Goal: Information Seeking & Learning: Understand process/instructions

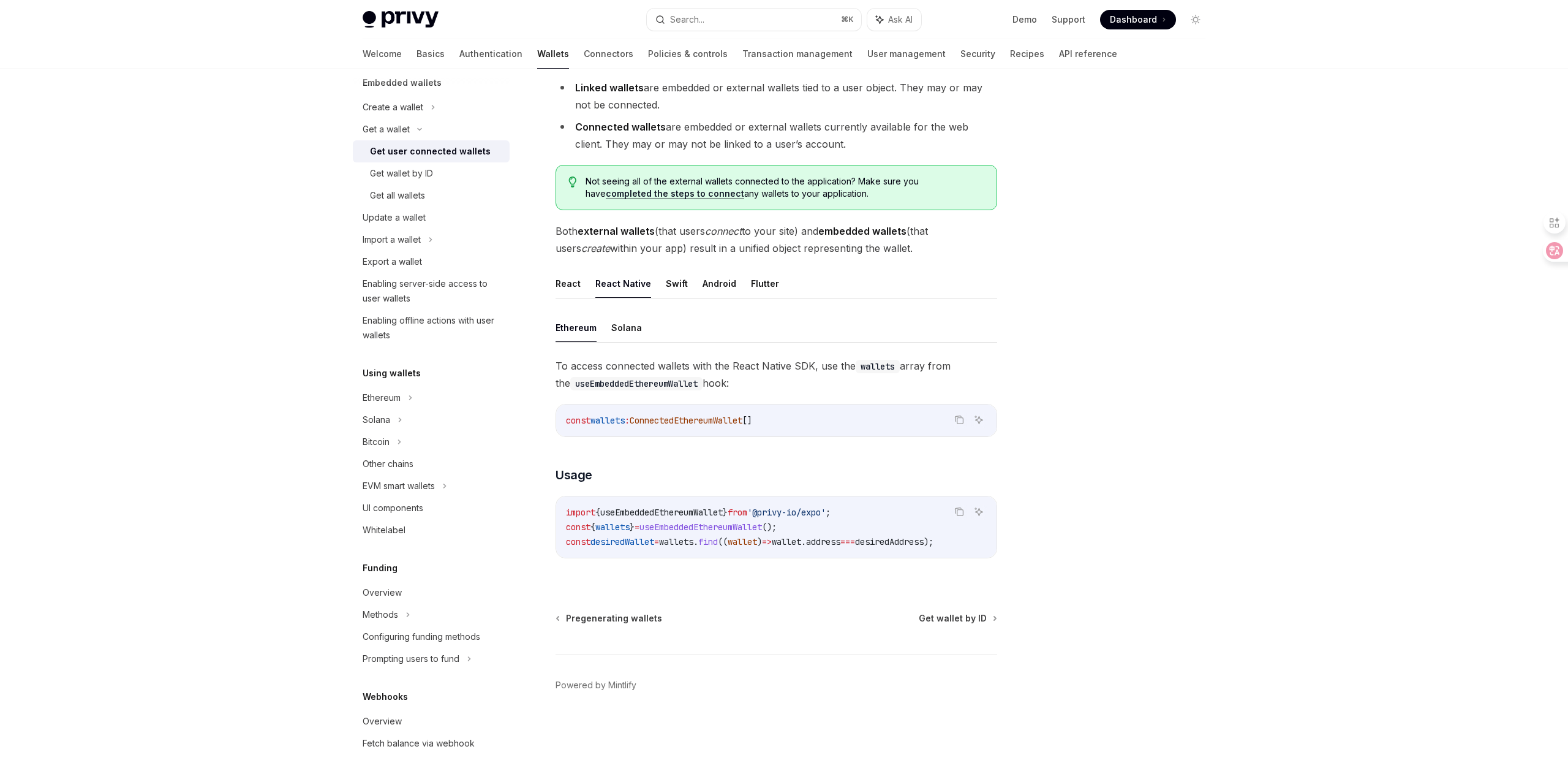
scroll to position [174, 0]
click at [774, 5] on div "Privy Docs home page Search... ⌘ K Ask AI Demo Support Dashboard Dashboard Sear…" at bounding box center [784, 19] width 843 height 39
click at [791, 15] on button "Search... ⌘ K" at bounding box center [754, 19] width 215 height 22
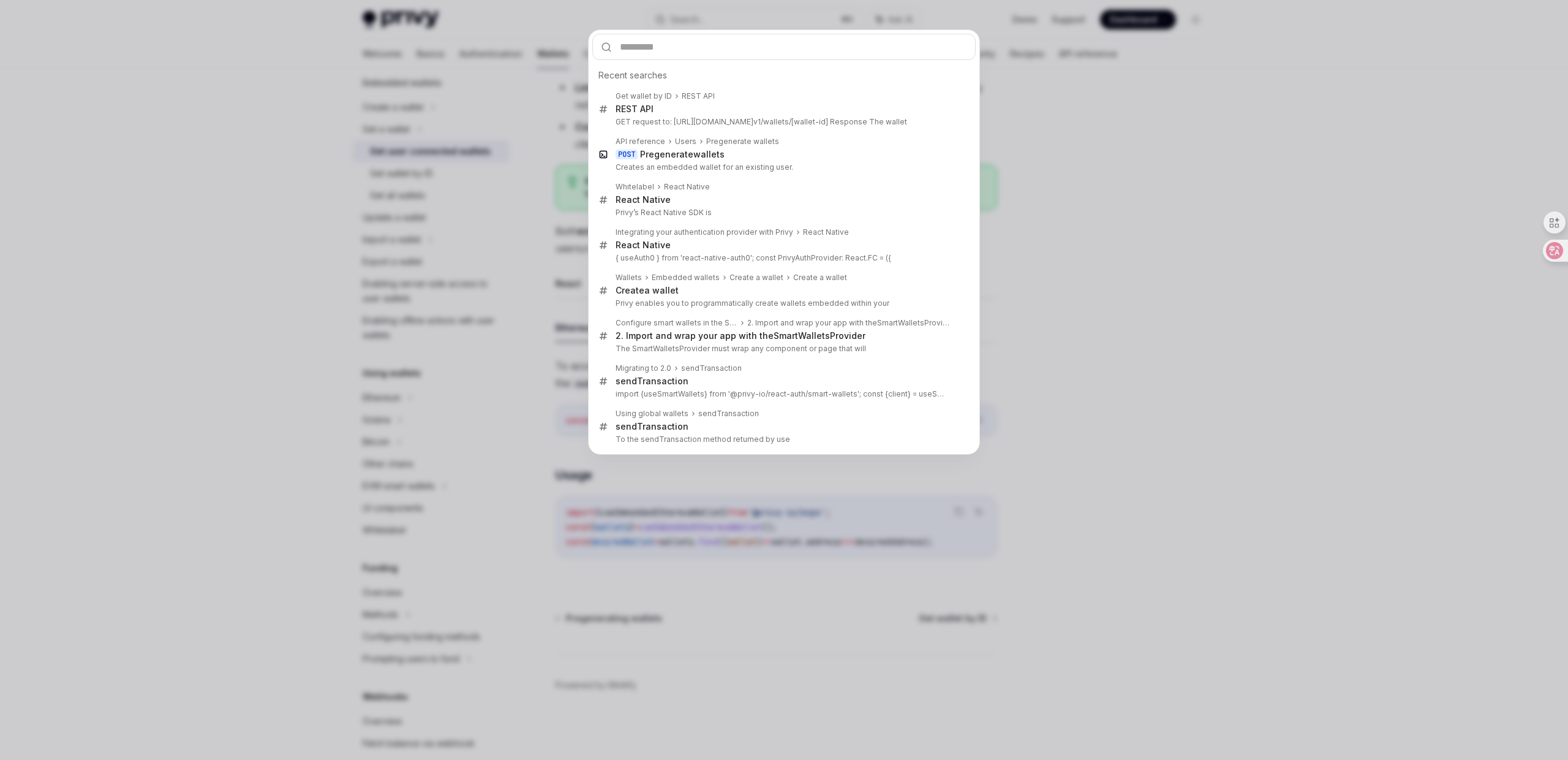
type input "**********"
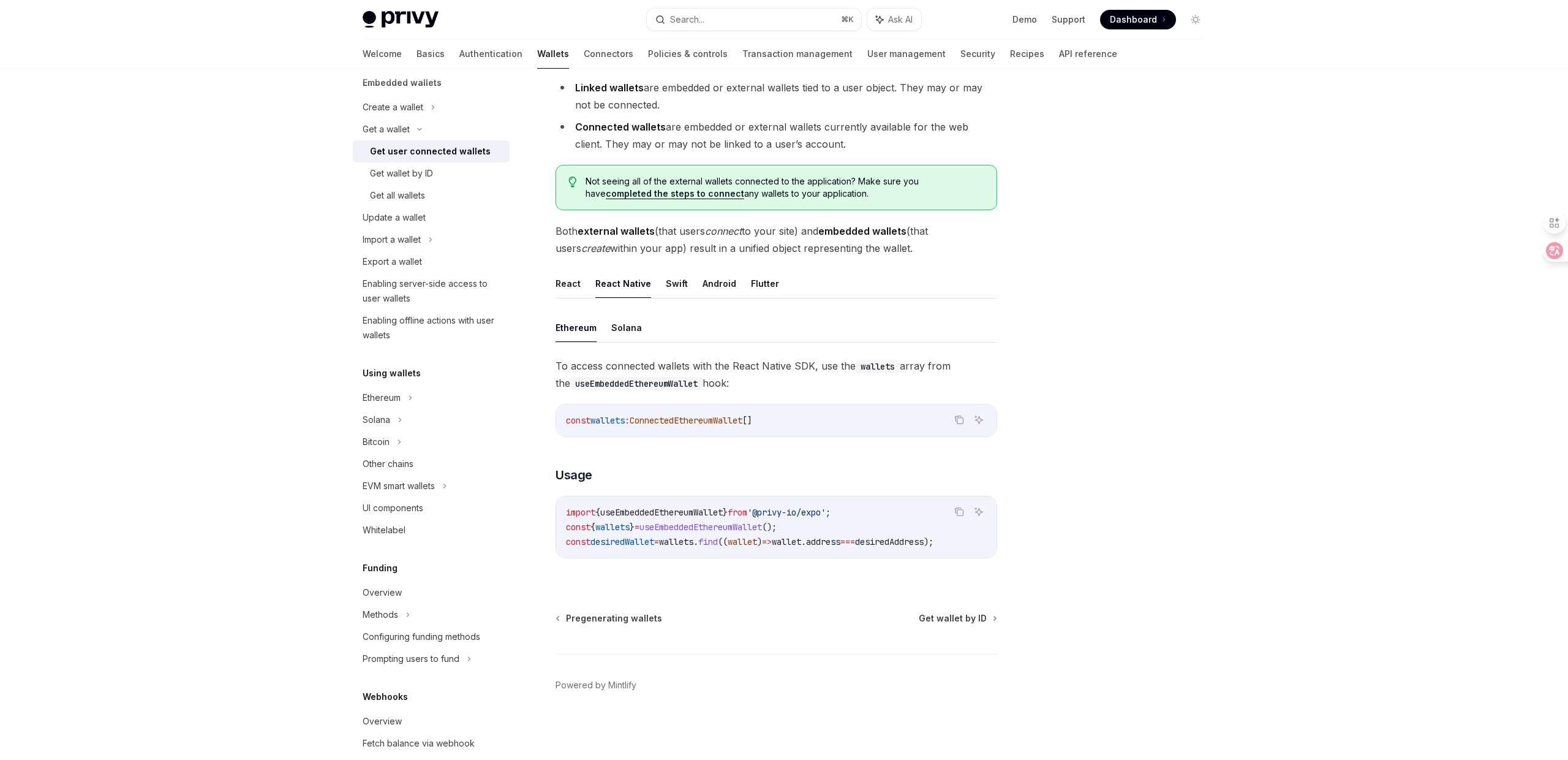
type textarea "*"
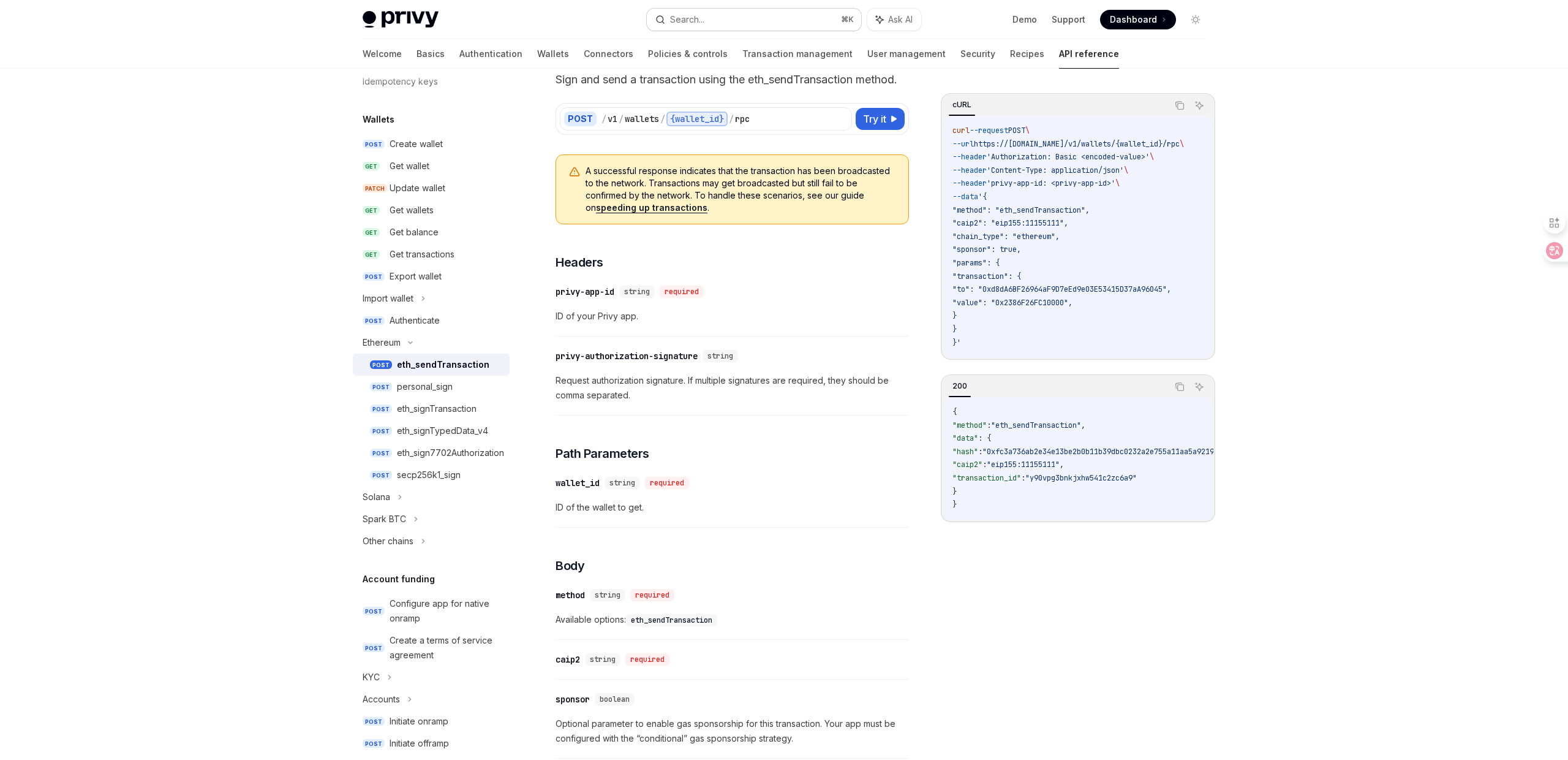
click at [731, 23] on button "Search... ⌘ K" at bounding box center [754, 19] width 215 height 22
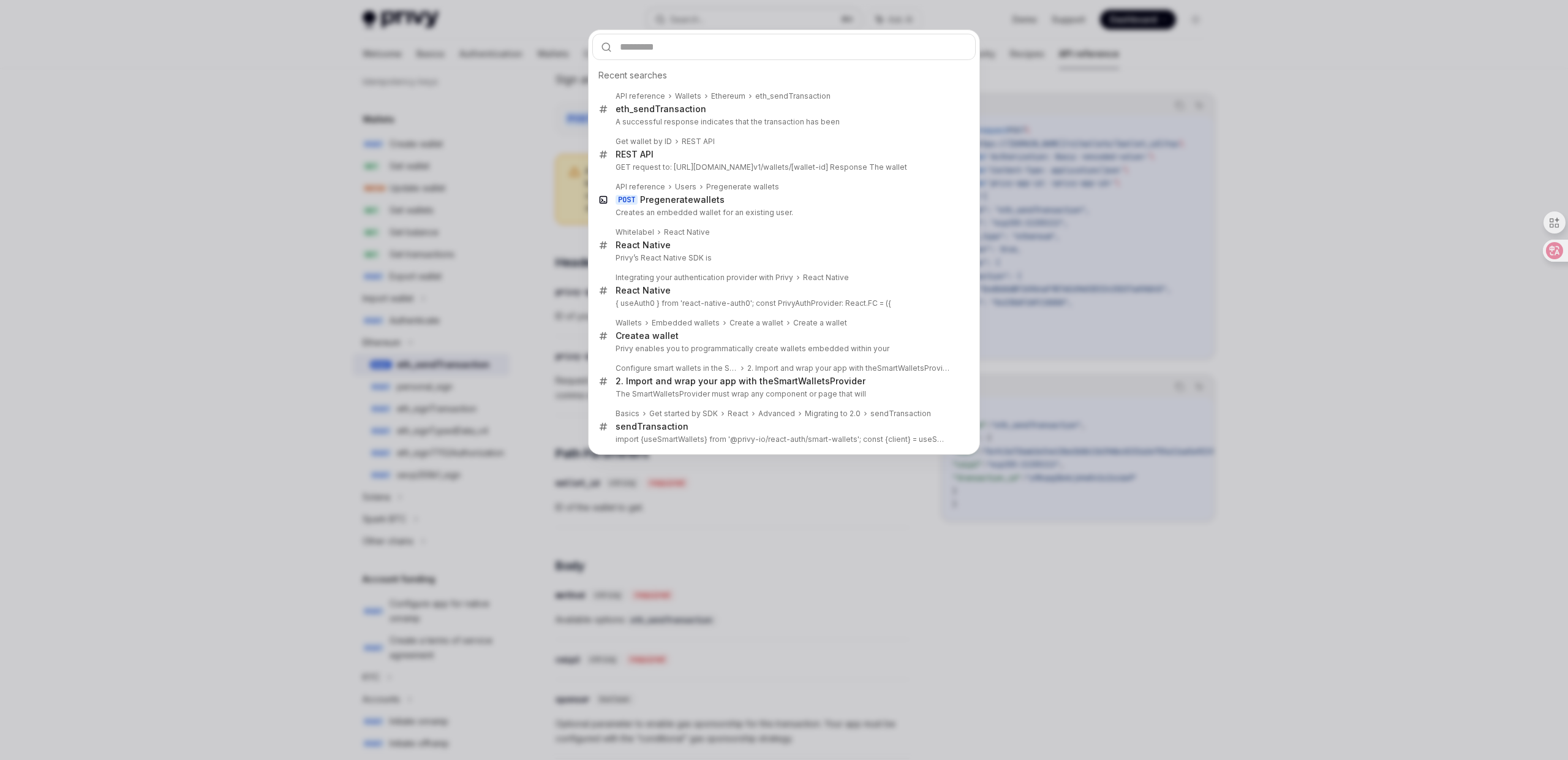
type input "**********"
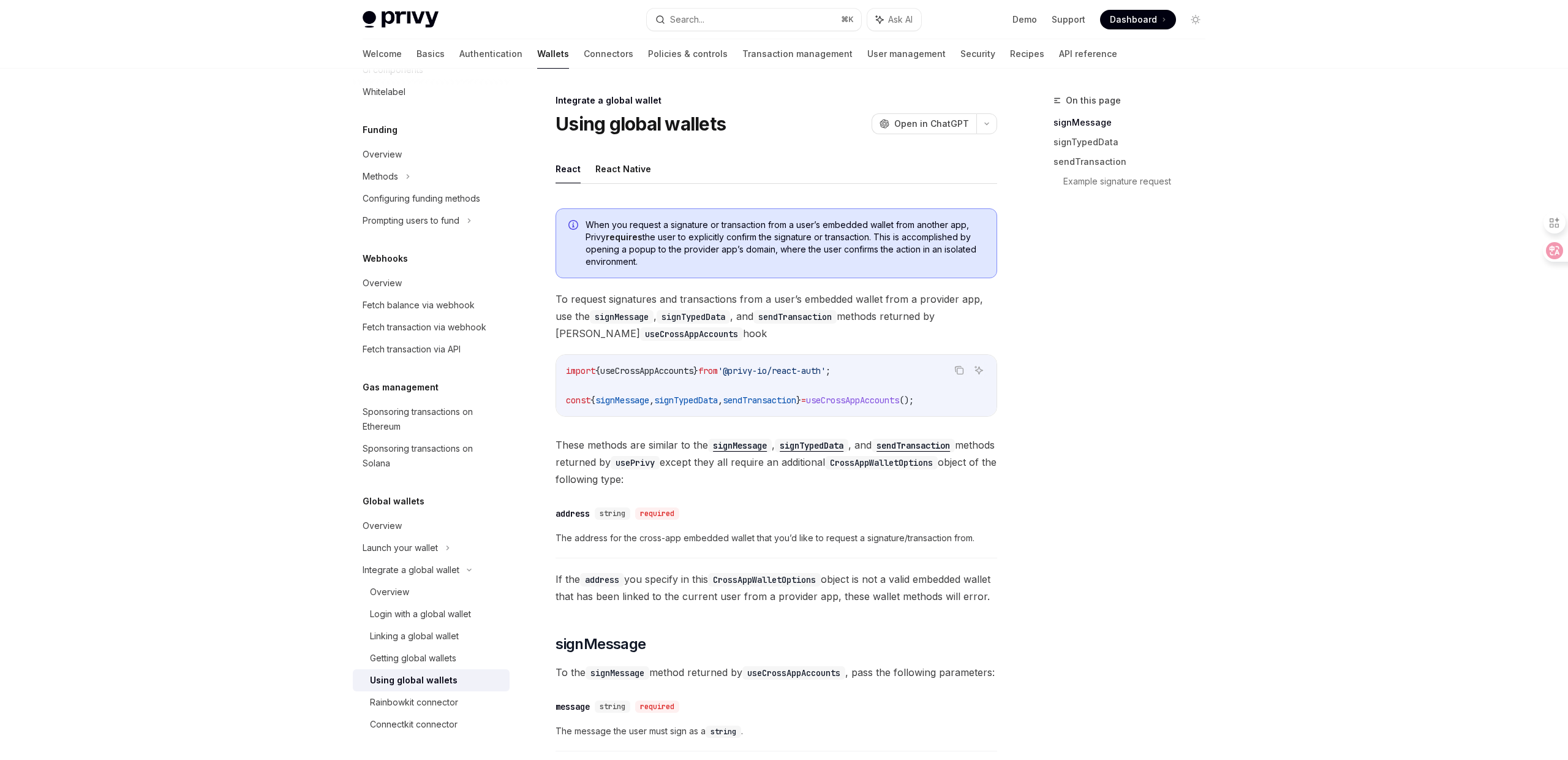
click at [650, 166] on ul "React React Native" at bounding box center [776, 169] width 442 height 29
click at [635, 166] on button "React Native" at bounding box center [623, 168] width 56 height 28
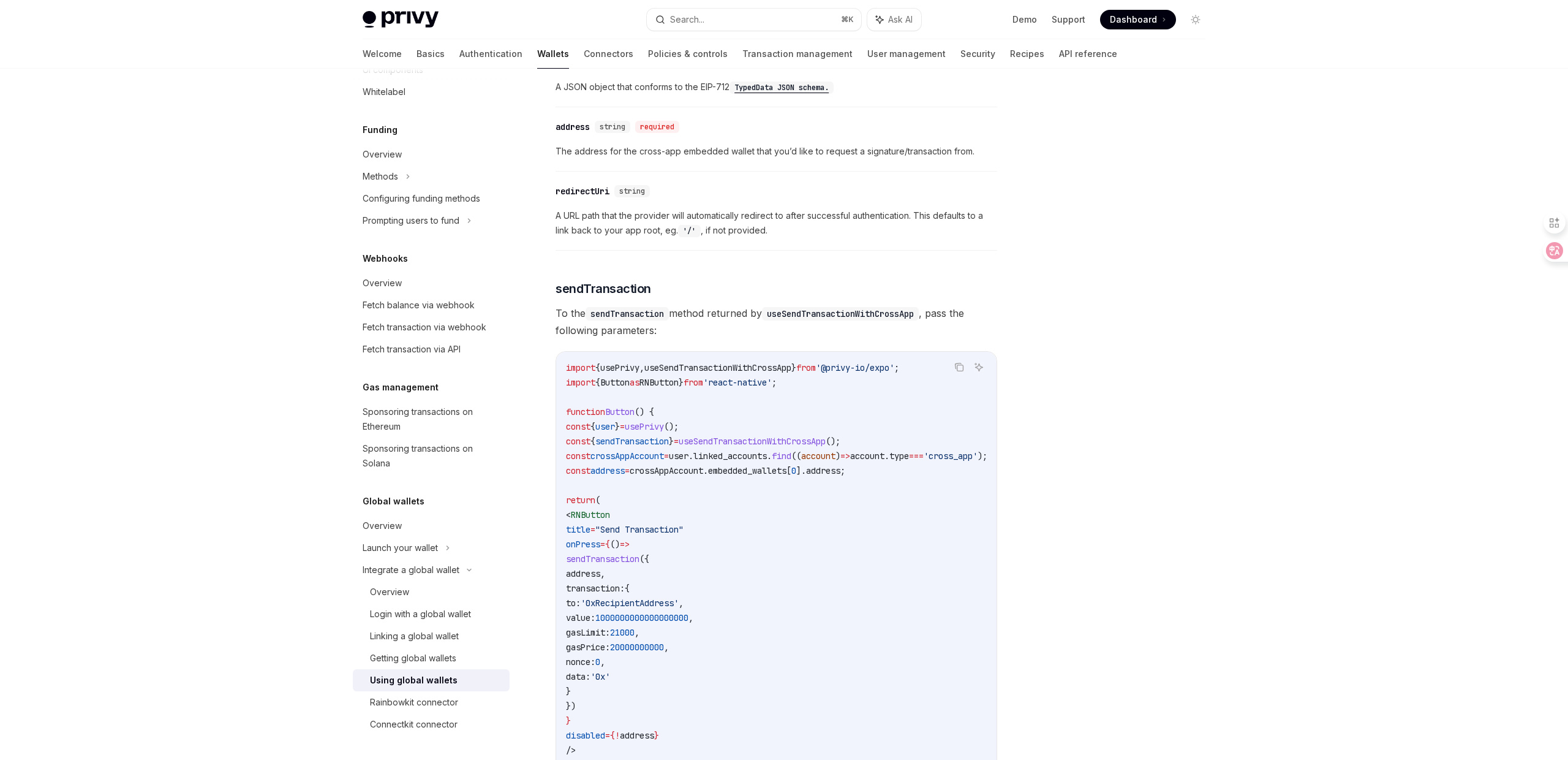
scroll to position [1588, 0]
click at [632, 563] on span "sendTransaction" at bounding box center [602, 557] width 74 height 11
copy span "sendTransaction"
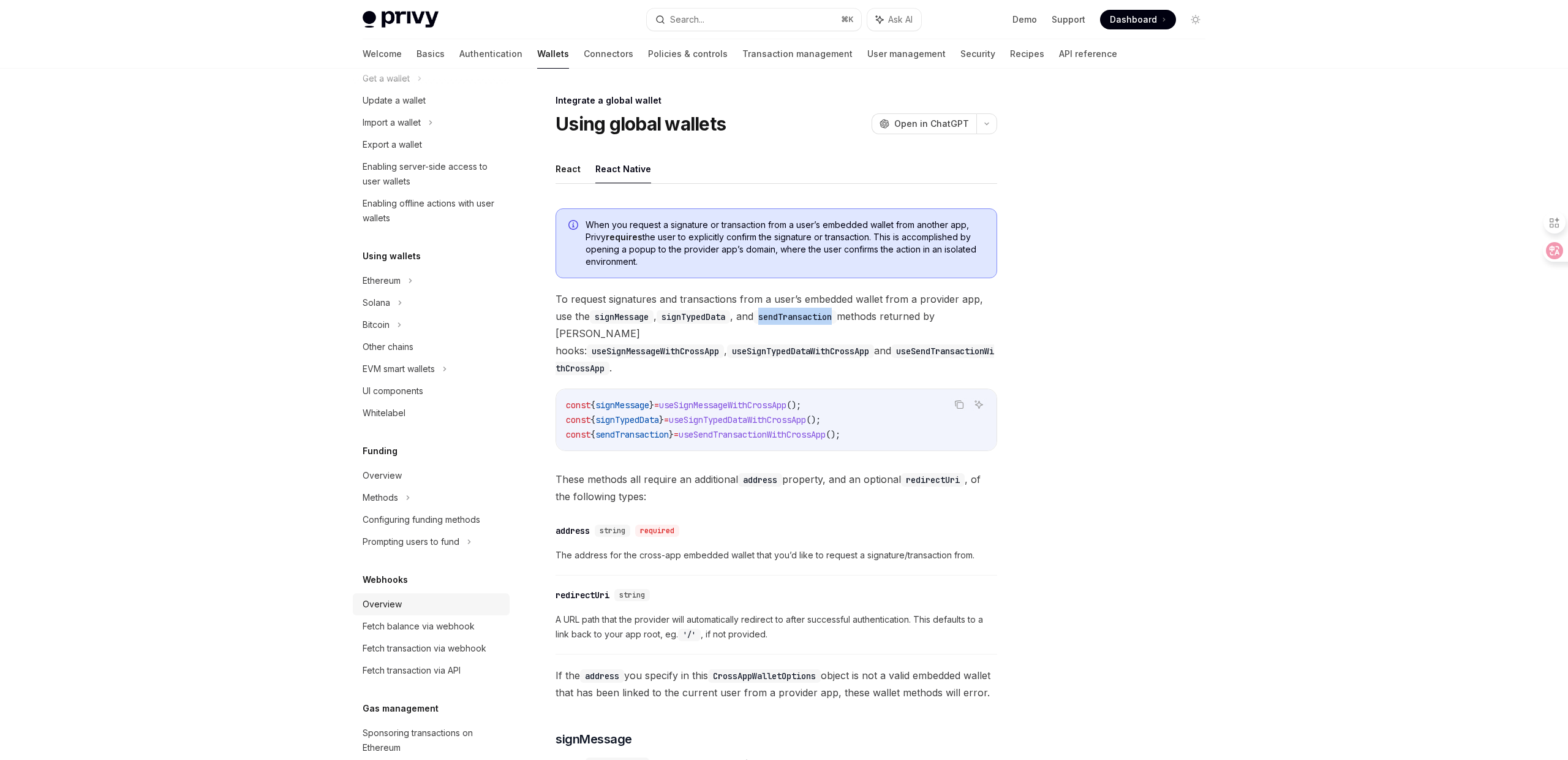
scroll to position [0, 0]
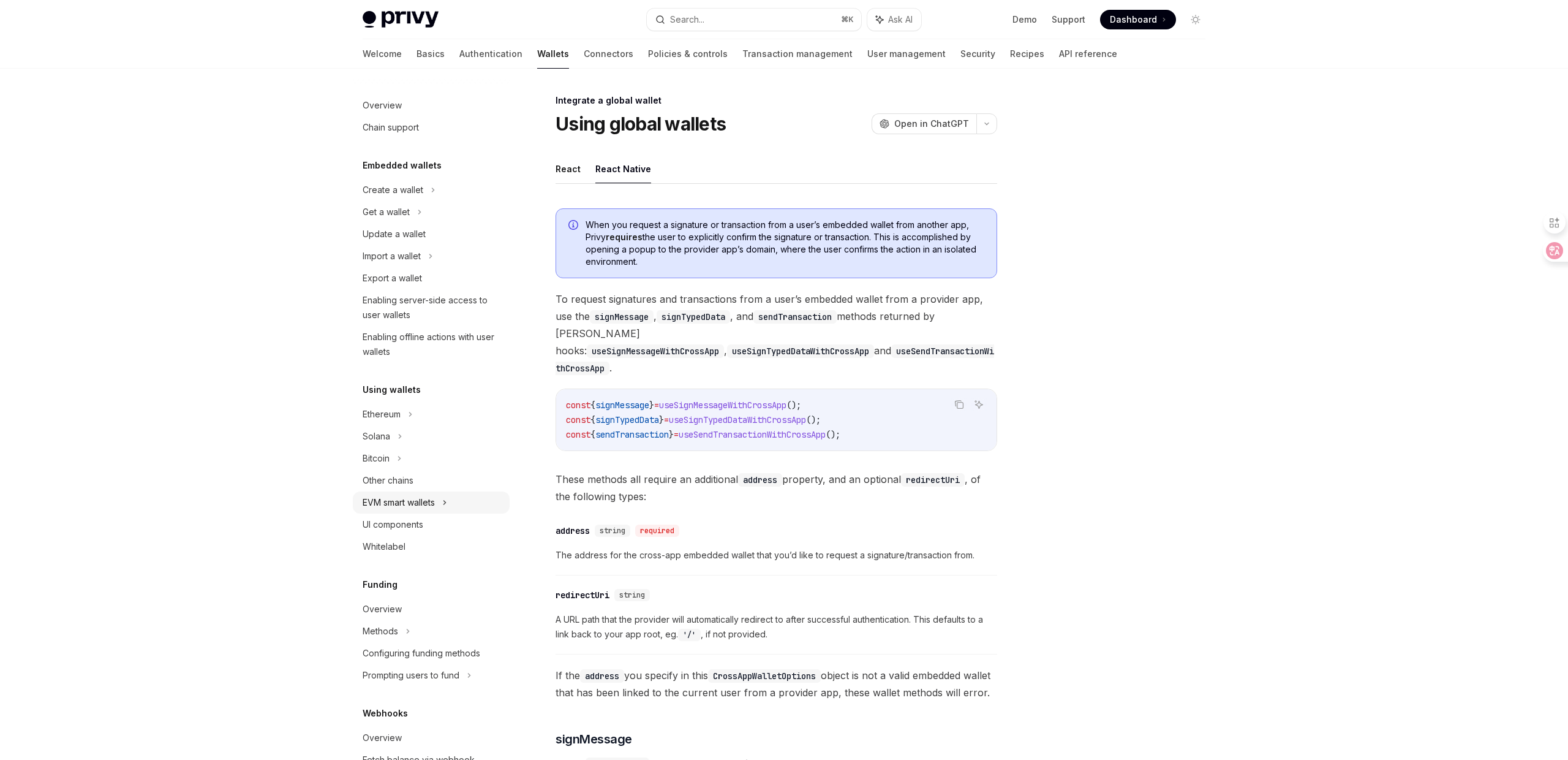
click at [411, 506] on div "EVM smart wallets" at bounding box center [398, 502] width 72 height 15
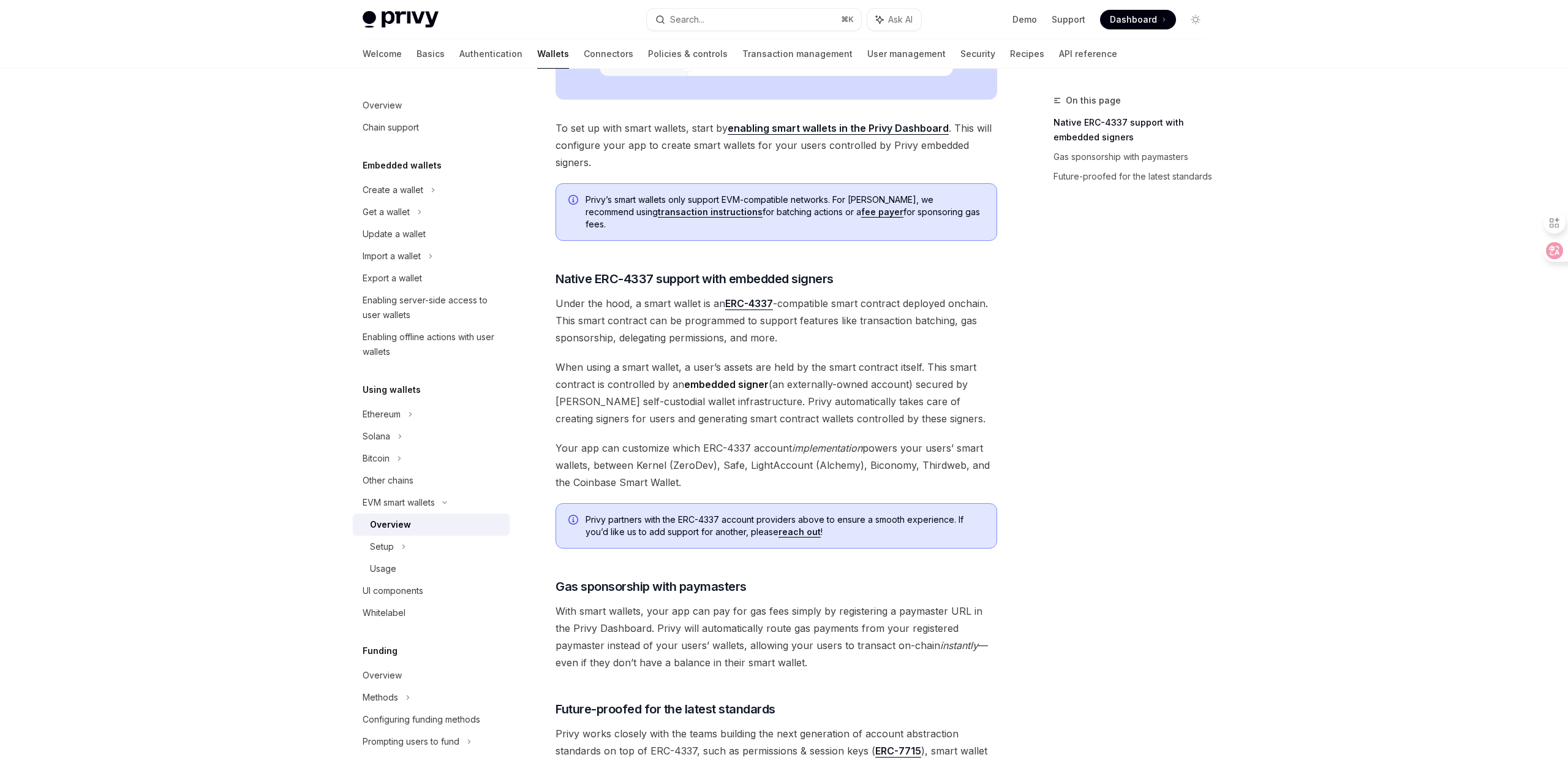
scroll to position [383, 0]
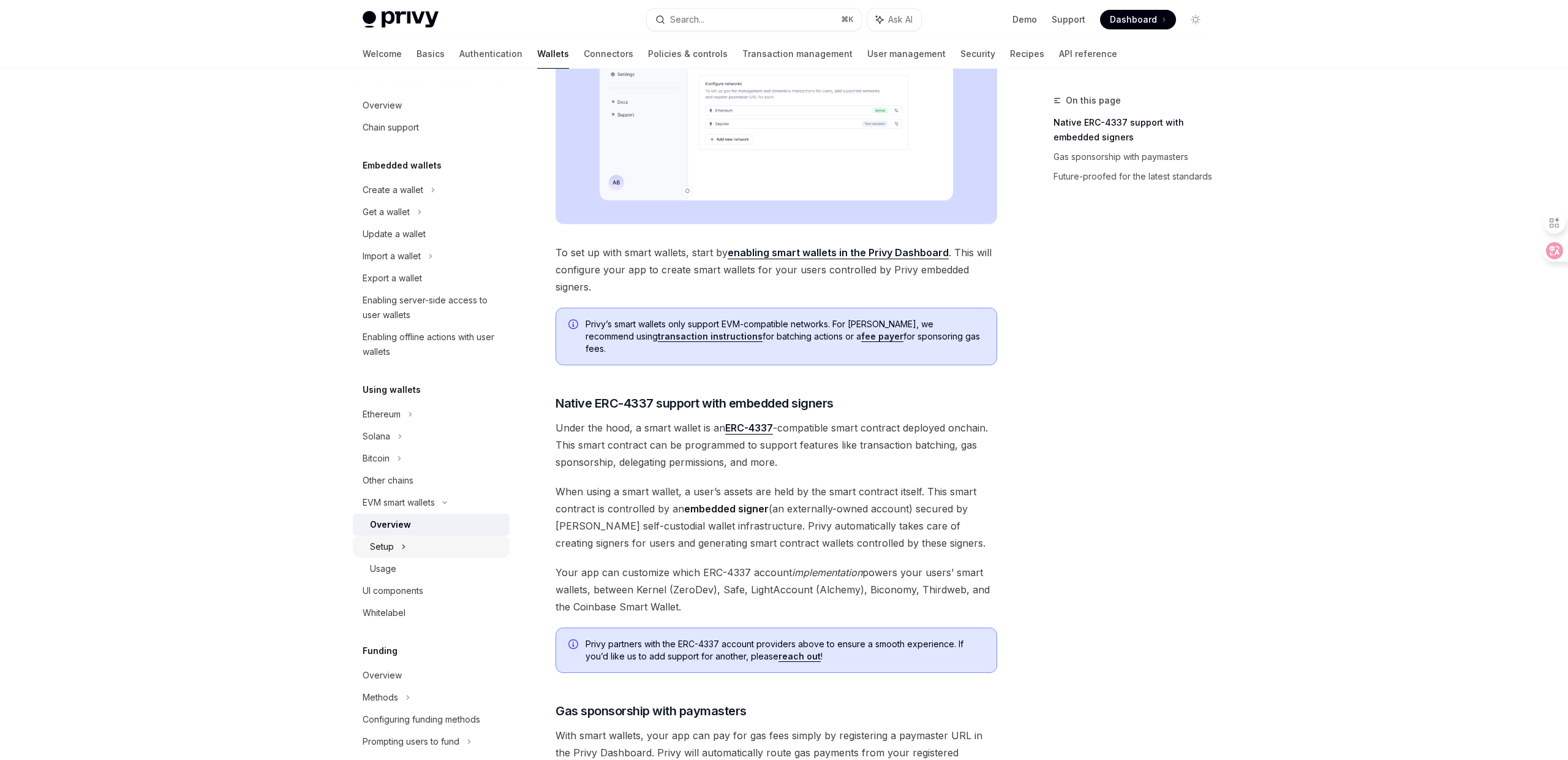
click at [405, 545] on icon at bounding box center [403, 547] width 5 height 15
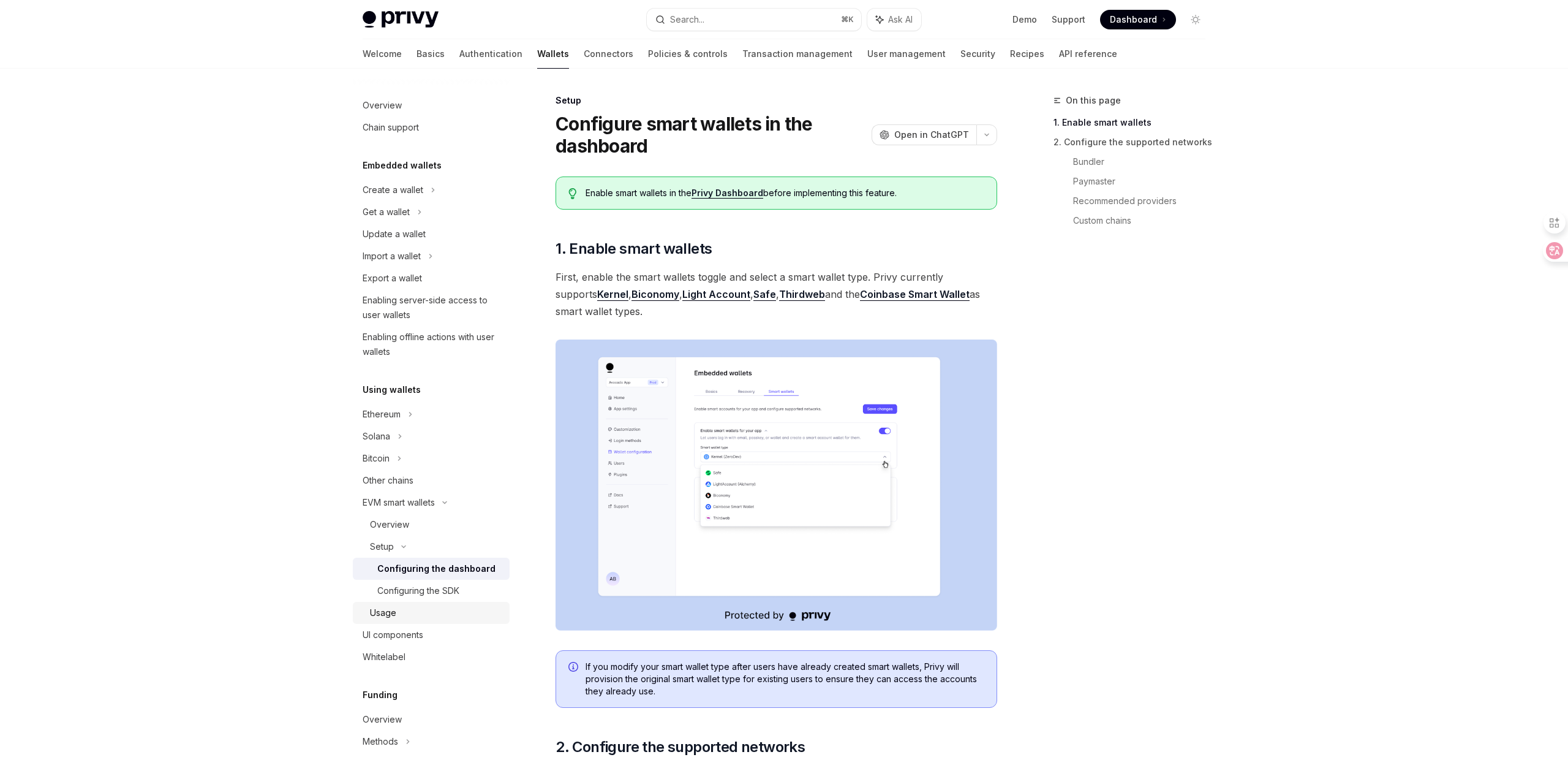
click at [393, 610] on div "Usage" at bounding box center [383, 613] width 26 height 15
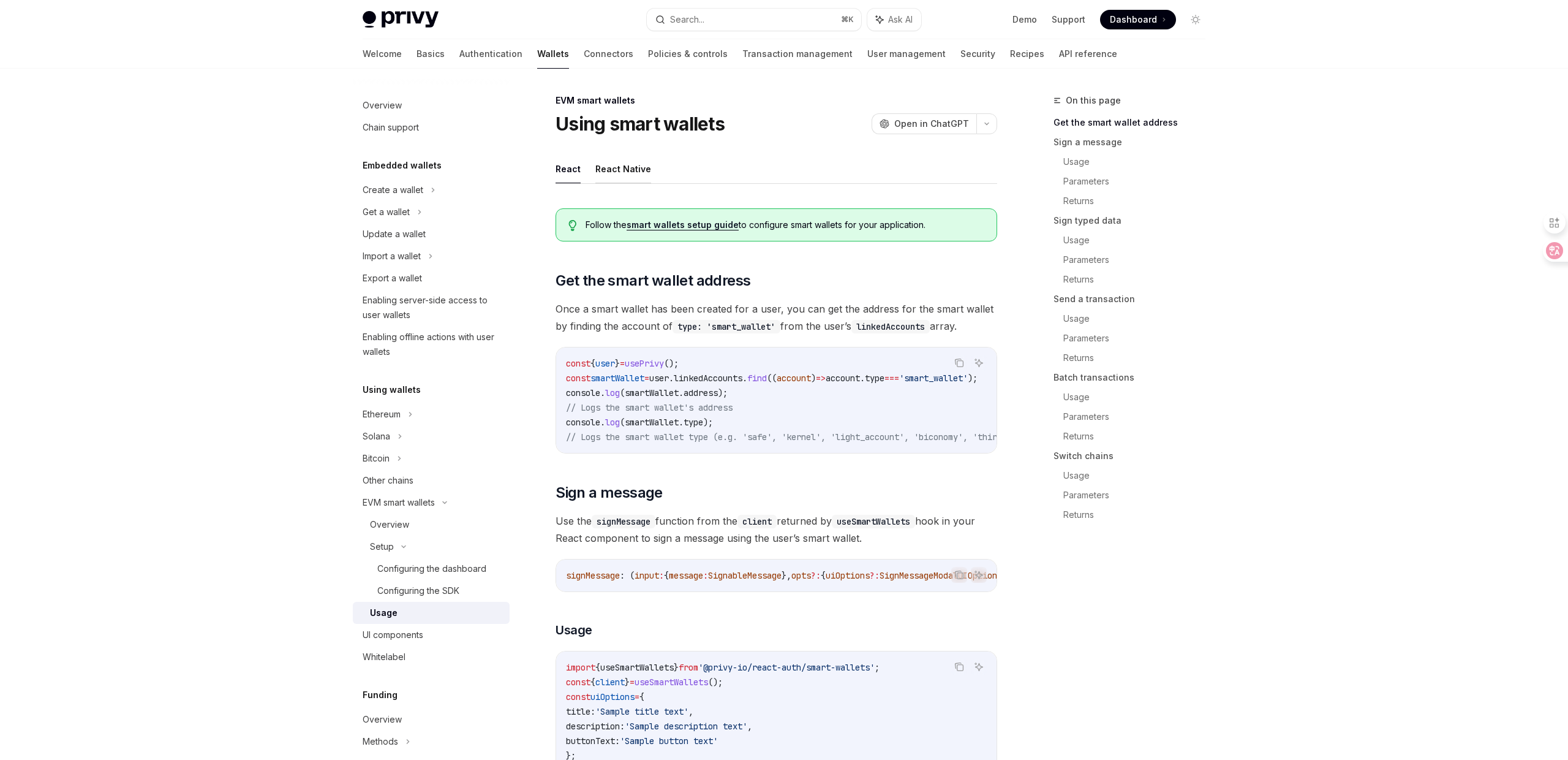
click at [625, 166] on button "React Native" at bounding box center [623, 168] width 56 height 28
type textarea "*"
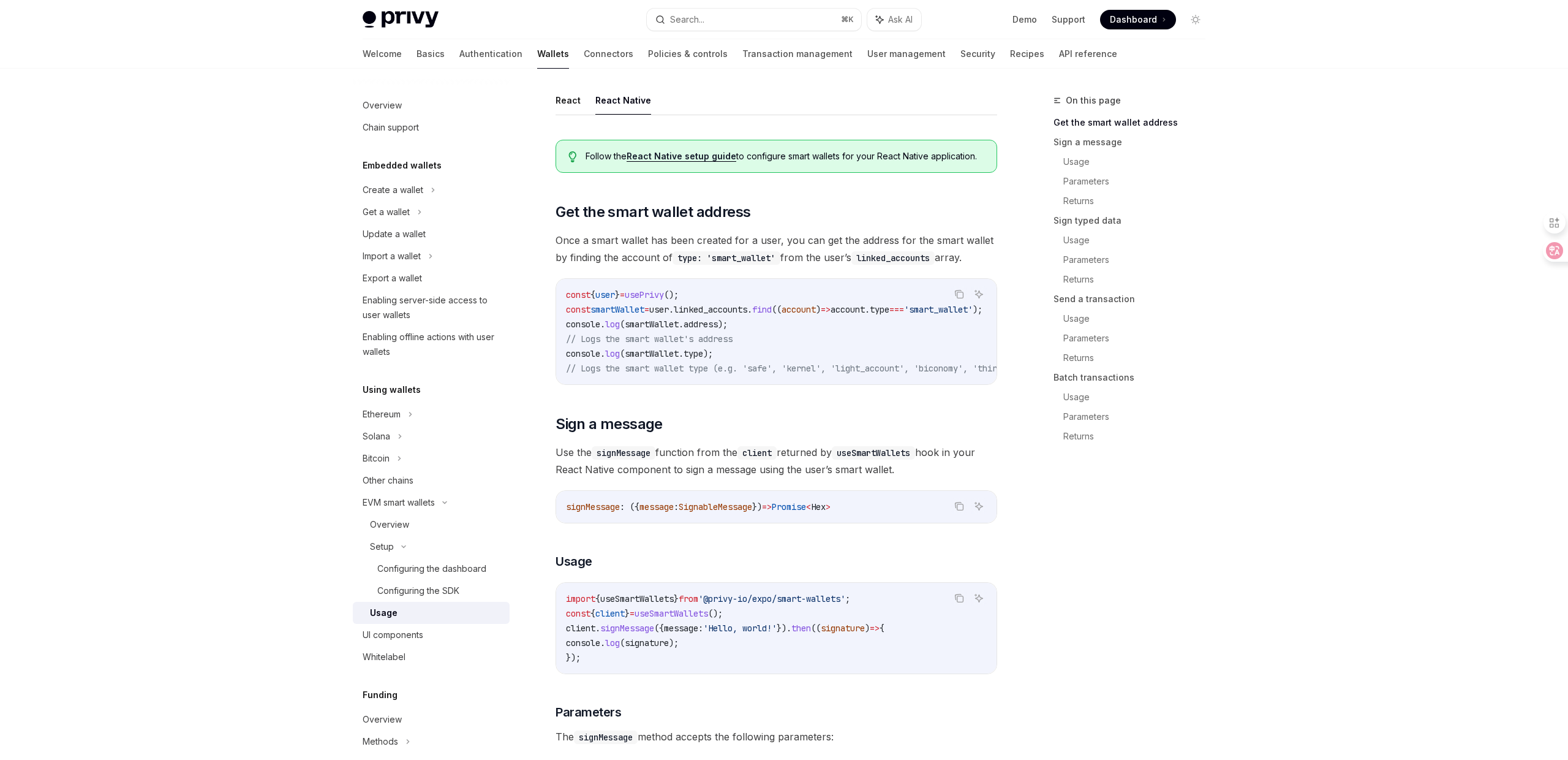
scroll to position [71, 0]
click at [1124, 305] on link "Send a transaction" at bounding box center [1134, 299] width 162 height 20
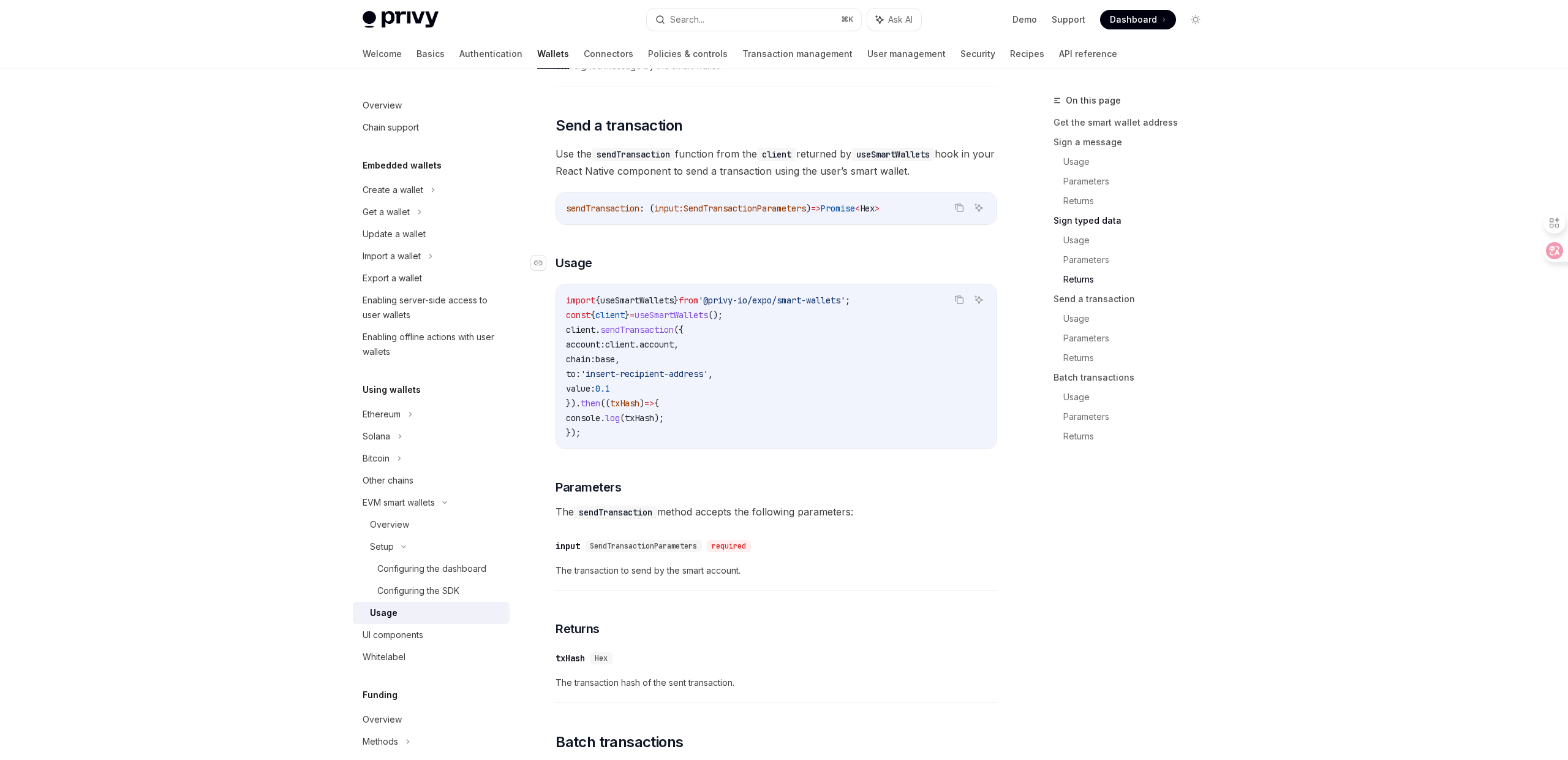
scroll to position [1480, 0]
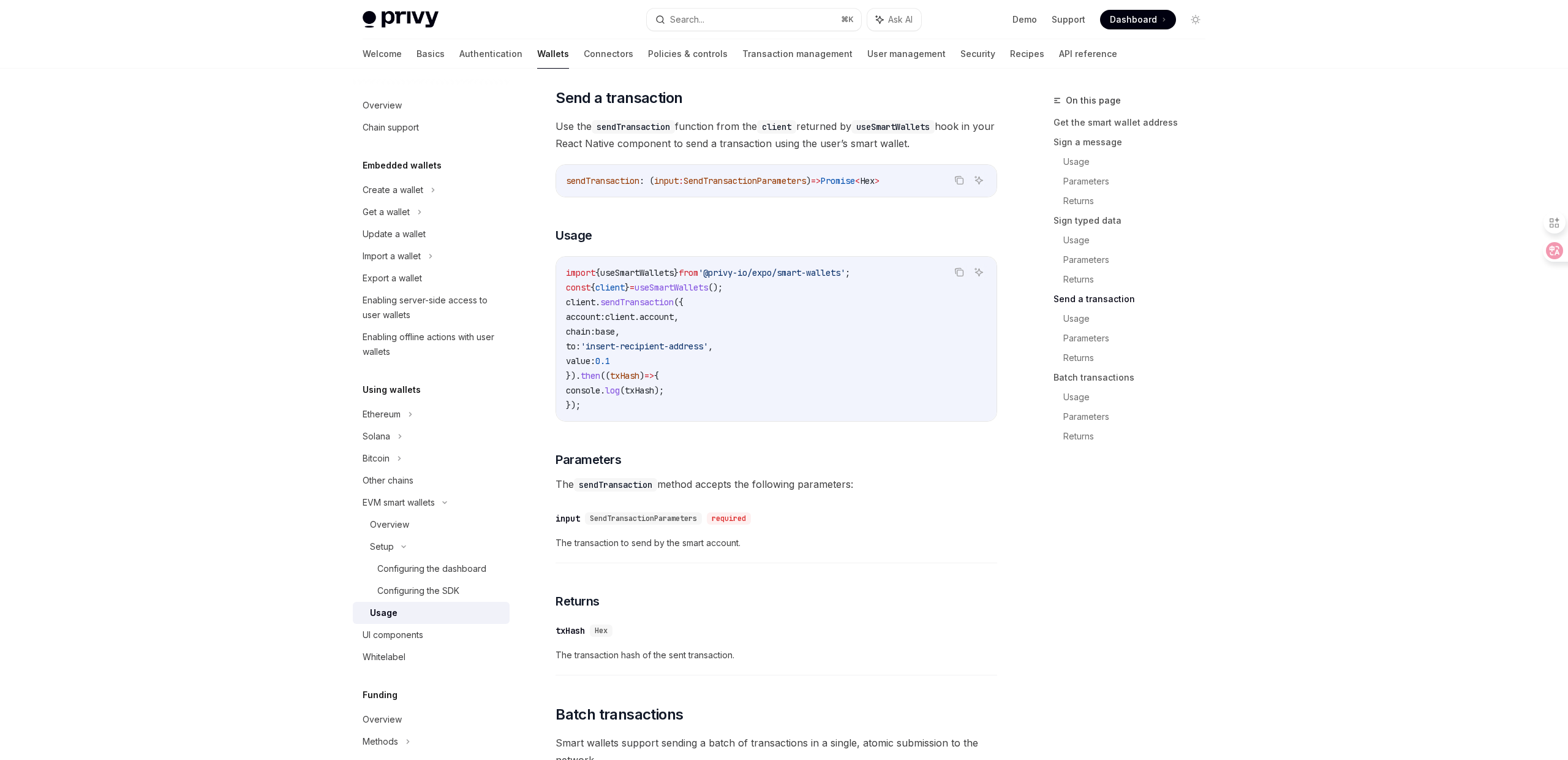
click at [656, 283] on code "import { useSmartWallets } from '@privy-io/expo/smart-wallets' ; const { client…" at bounding box center [776, 339] width 421 height 147
click at [654, 278] on span "useSmartWallets" at bounding box center [637, 272] width 74 height 11
copy span "useSmartWallets"
click at [615, 292] on span "client" at bounding box center [610, 287] width 29 height 11
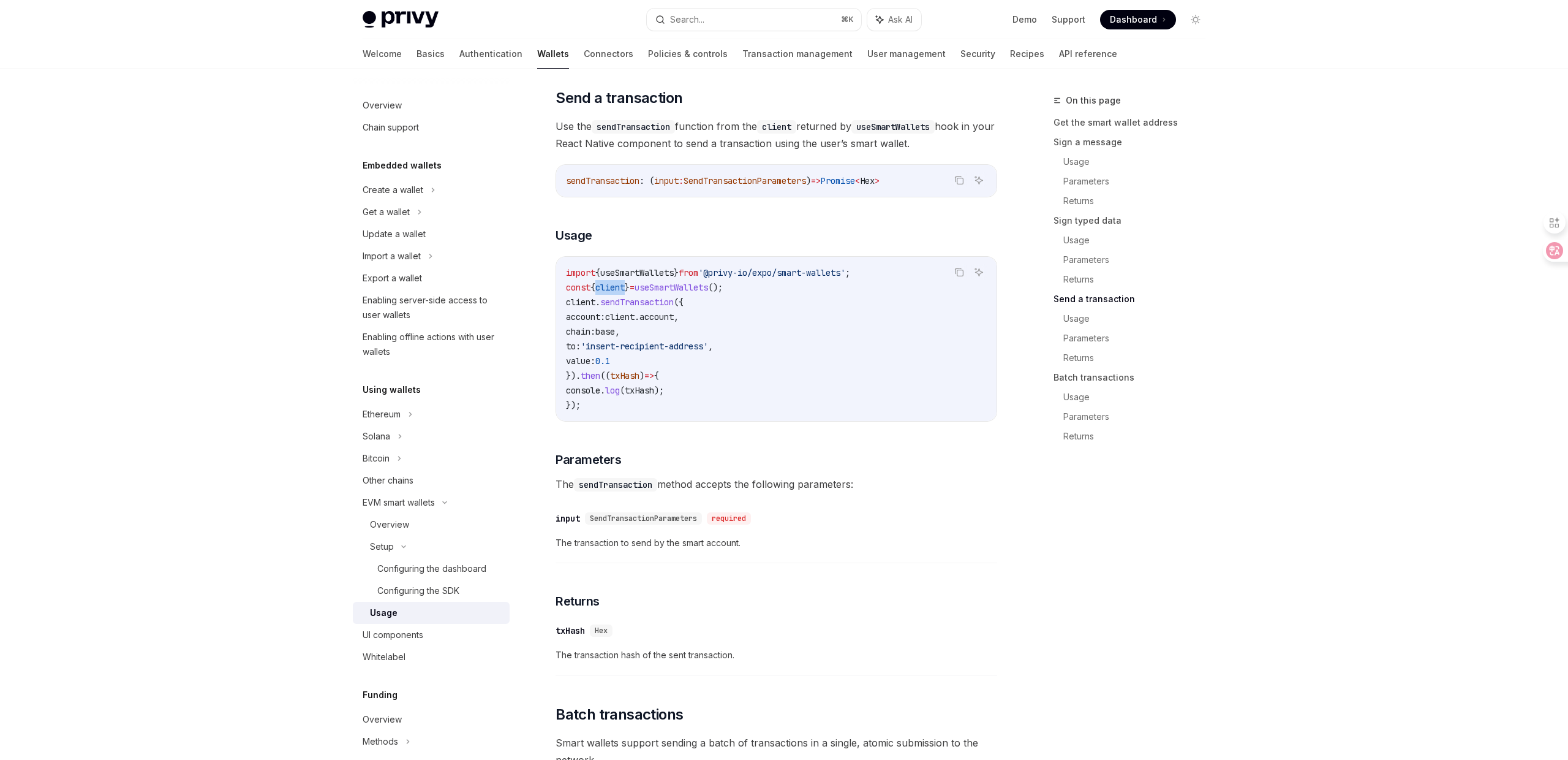
click at [615, 292] on span "client" at bounding box center [610, 287] width 29 height 11
copy span "client"
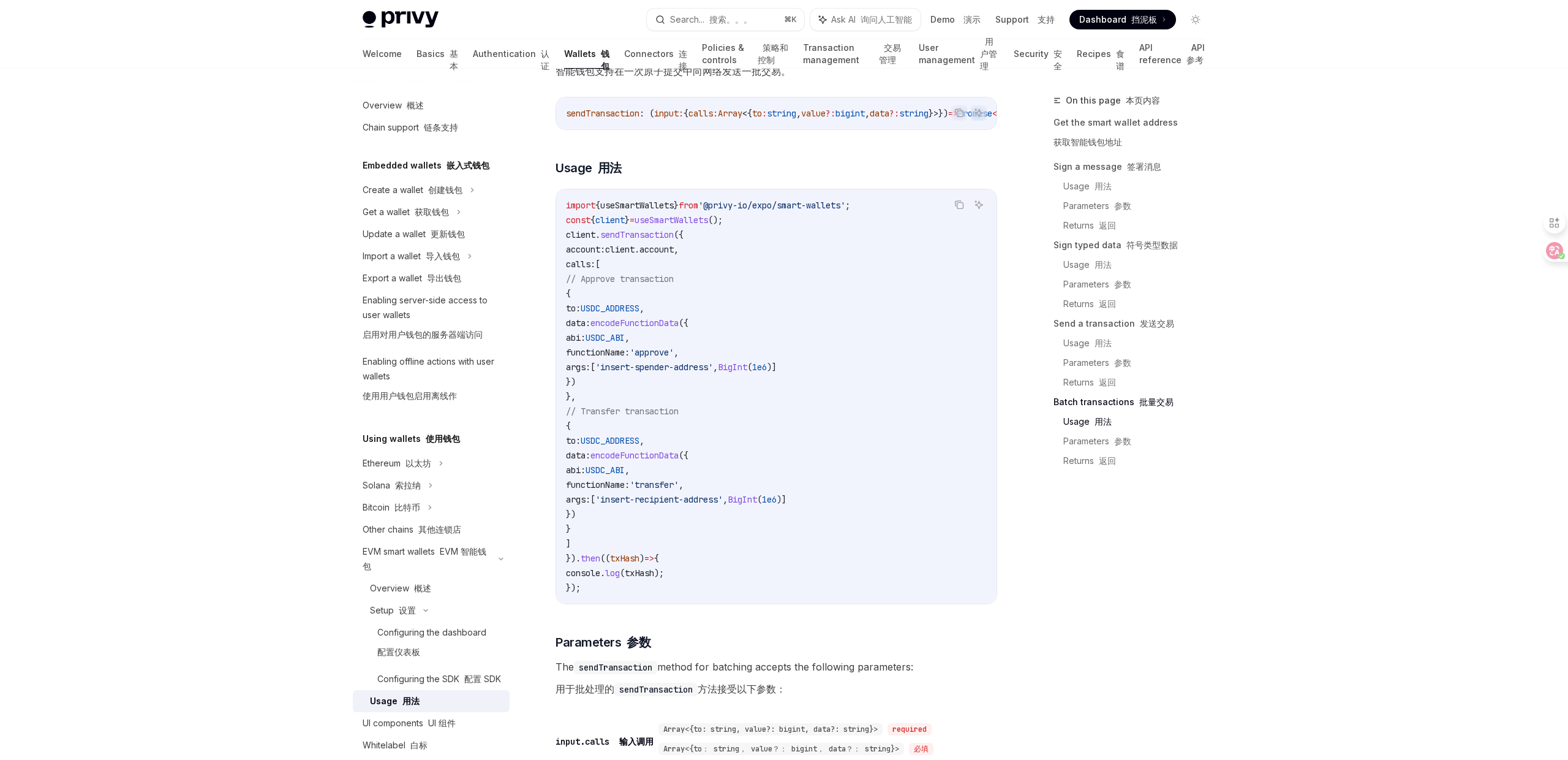
scroll to position [2631, 0]
